Goal: Task Accomplishment & Management: Manage account settings

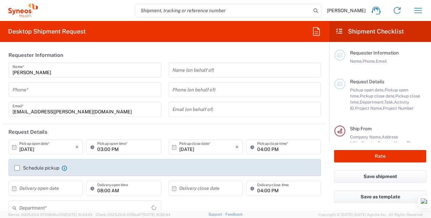
type input "3243"
type input "India"
type input "Syneos Health India Private Limited"
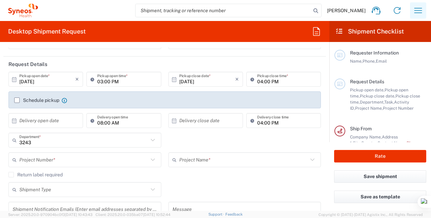
click at [414, 12] on icon "button" at bounding box center [418, 10] width 11 height 11
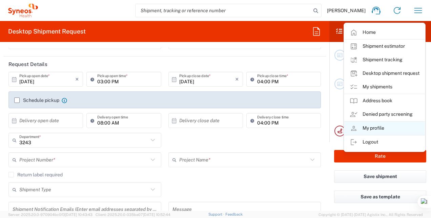
click at [390, 128] on link "My profile" at bounding box center [385, 129] width 81 height 14
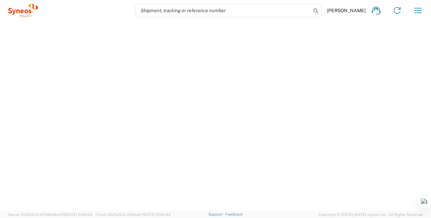
select select "IN"
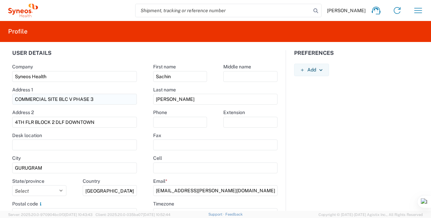
drag, startPoint x: 102, startPoint y: 104, endPoint x: 59, endPoint y: 100, distance: 43.5
click at [59, 100] on input "COMMERCIAL SITE BLC V PHASE 3" at bounding box center [74, 99] width 125 height 11
click at [45, 100] on input "COMMERCIAL SITE BLC V PHASE 3" at bounding box center [74, 99] width 125 height 11
drag, startPoint x: 45, startPoint y: 100, endPoint x: 103, endPoint y: 105, distance: 59.0
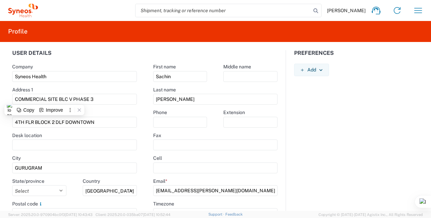
click at [103, 105] on agx-form-control-wrapper-v2 "Address 1 COMMERCIAL SITE BLC V PHASE 3" at bounding box center [74, 98] width 141 height 23
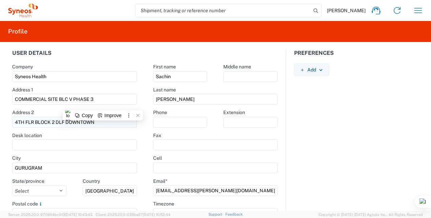
click at [26, 122] on input "4TH FLR BLOCK 2 DLF DOWNTOWN" at bounding box center [74, 122] width 125 height 11
drag, startPoint x: 26, startPoint y: 100, endPoint x: 98, endPoint y: 109, distance: 72.0
click at [98, 108] on agx-form-control-wrapper-v2 "Address 1 COMMERCIAL SITE BLC V PHASE 3" at bounding box center [74, 98] width 141 height 23
click at [26, 119] on input "4TH FLR BLOCK 2 DLF DOWNTOWN" at bounding box center [74, 122] width 125 height 11
click at [58, 95] on input "COMMERCIAL SITE BLC V PHASE 3" at bounding box center [74, 99] width 125 height 11
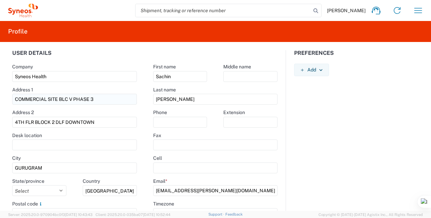
click at [57, 95] on input "COMMERCIAL SITE BLC V PHASE 3" at bounding box center [74, 99] width 125 height 11
type input "\"
click at [346, 130] on div "Preferences Add AIR Default Dimensions UOM Code AIR Default Weight UOM Code AIR…" at bounding box center [356, 149] width 141 height 199
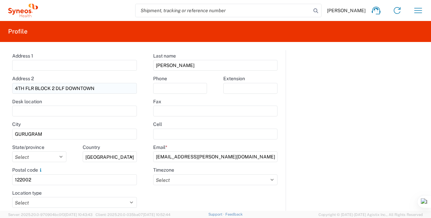
scroll to position [63, 0]
